Goal: Task Accomplishment & Management: Manage account settings

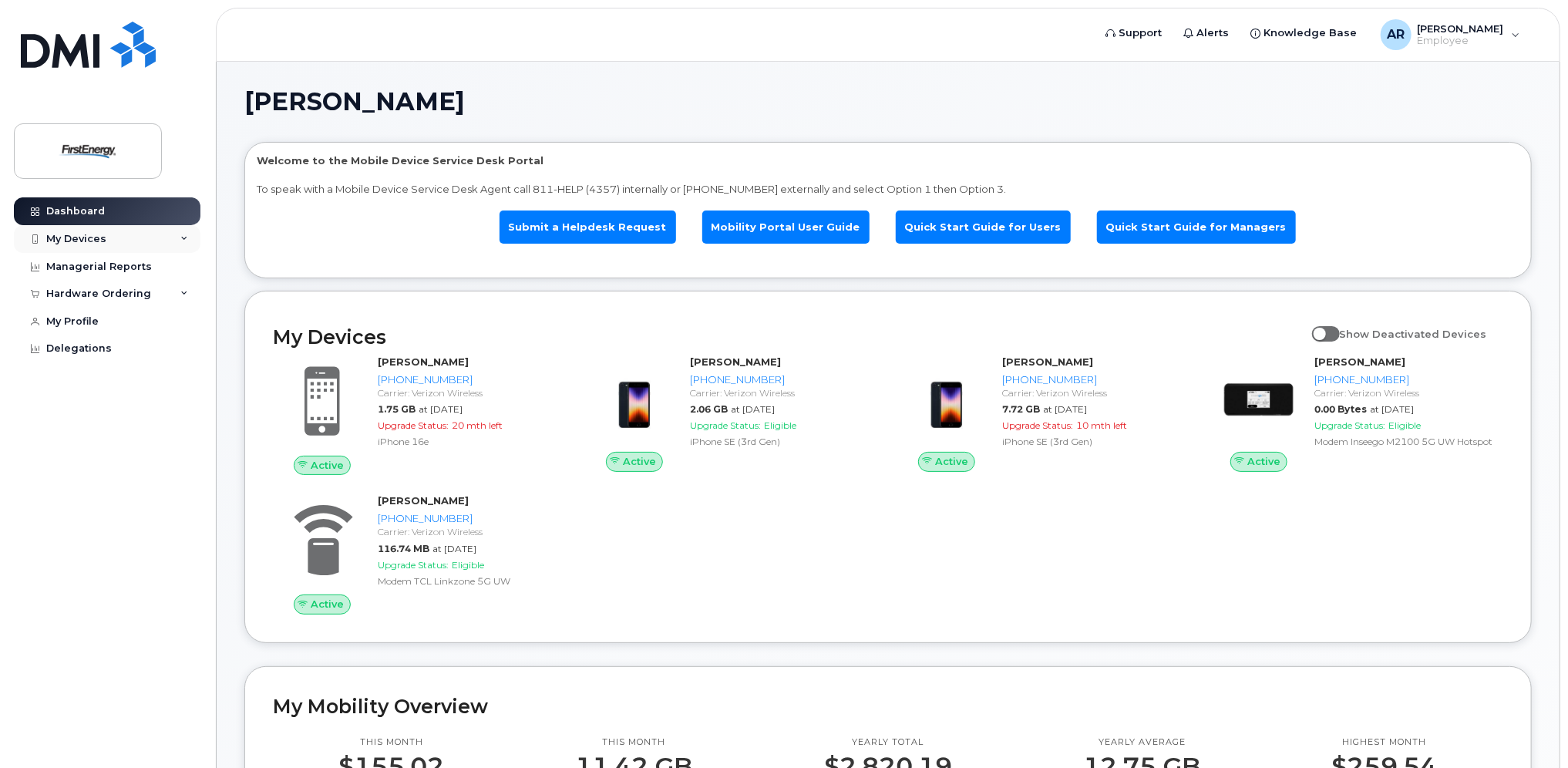
click at [83, 237] on div "My Devices" at bounding box center [76, 239] width 60 height 13
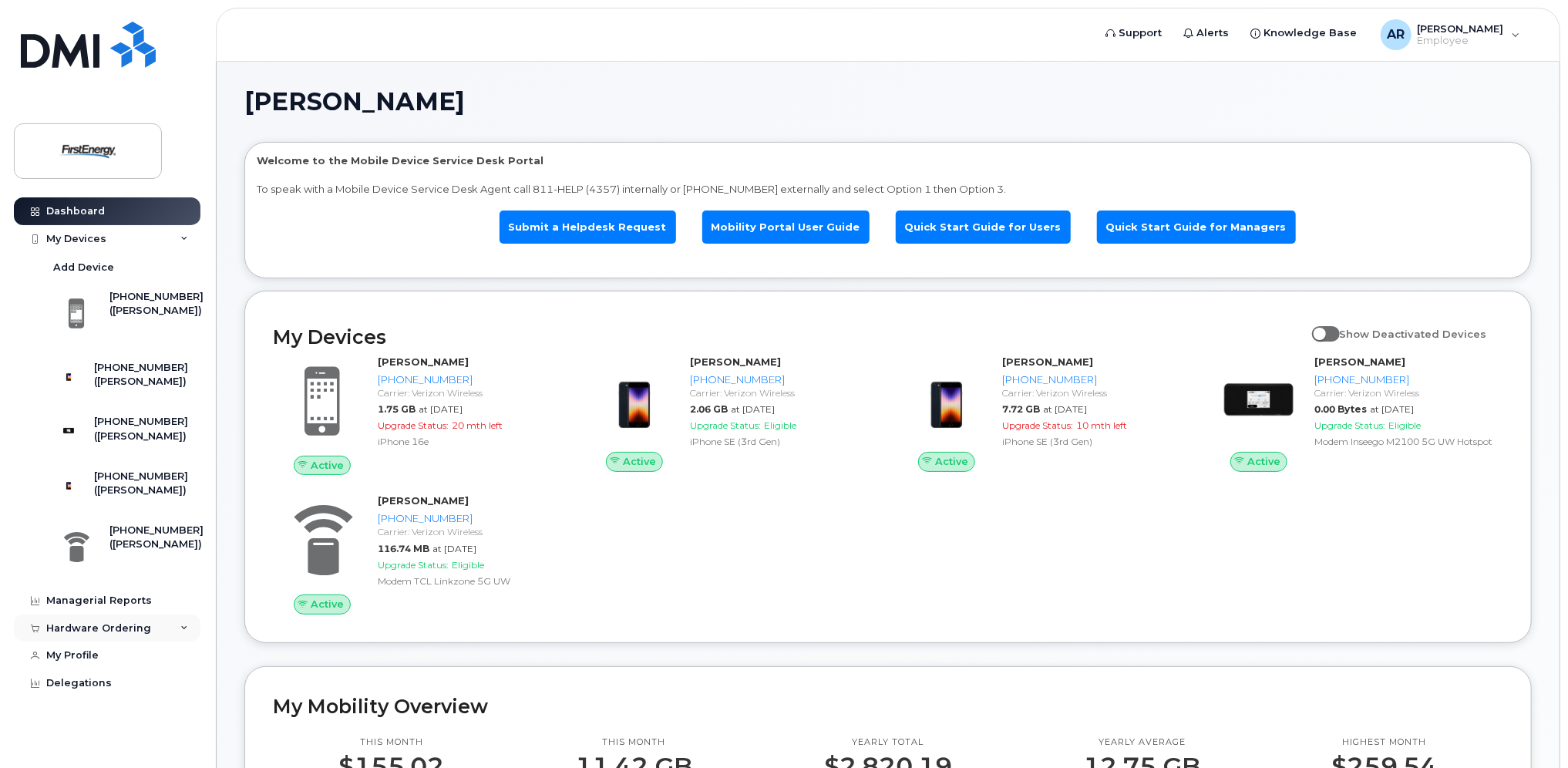
click at [115, 642] on div "Hardware Ordering" at bounding box center [107, 628] width 187 height 28
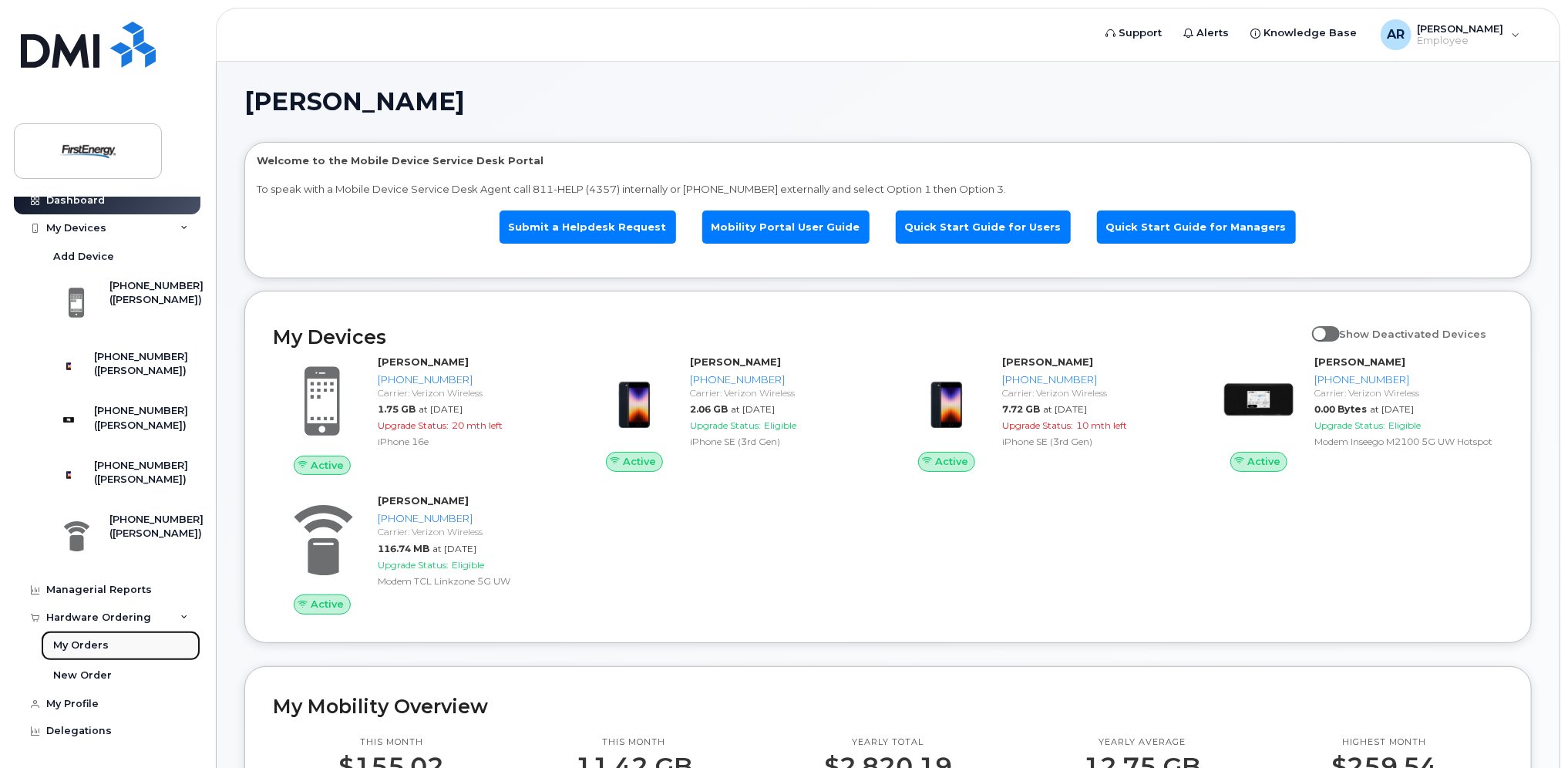
click at [93, 646] on div "My Orders" at bounding box center [80, 645] width 55 height 14
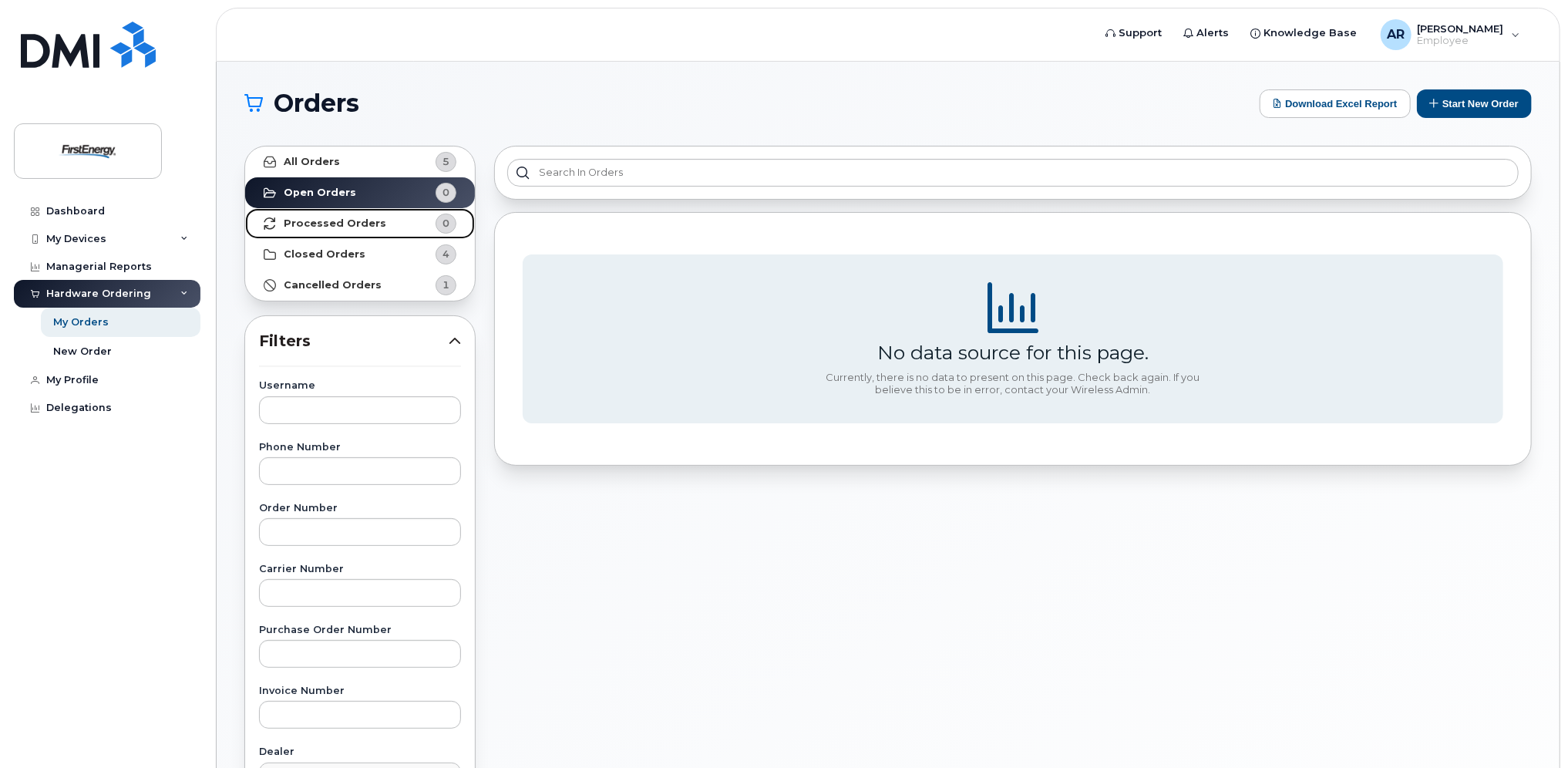
click at [351, 215] on link "Processed Orders 0" at bounding box center [360, 223] width 230 height 31
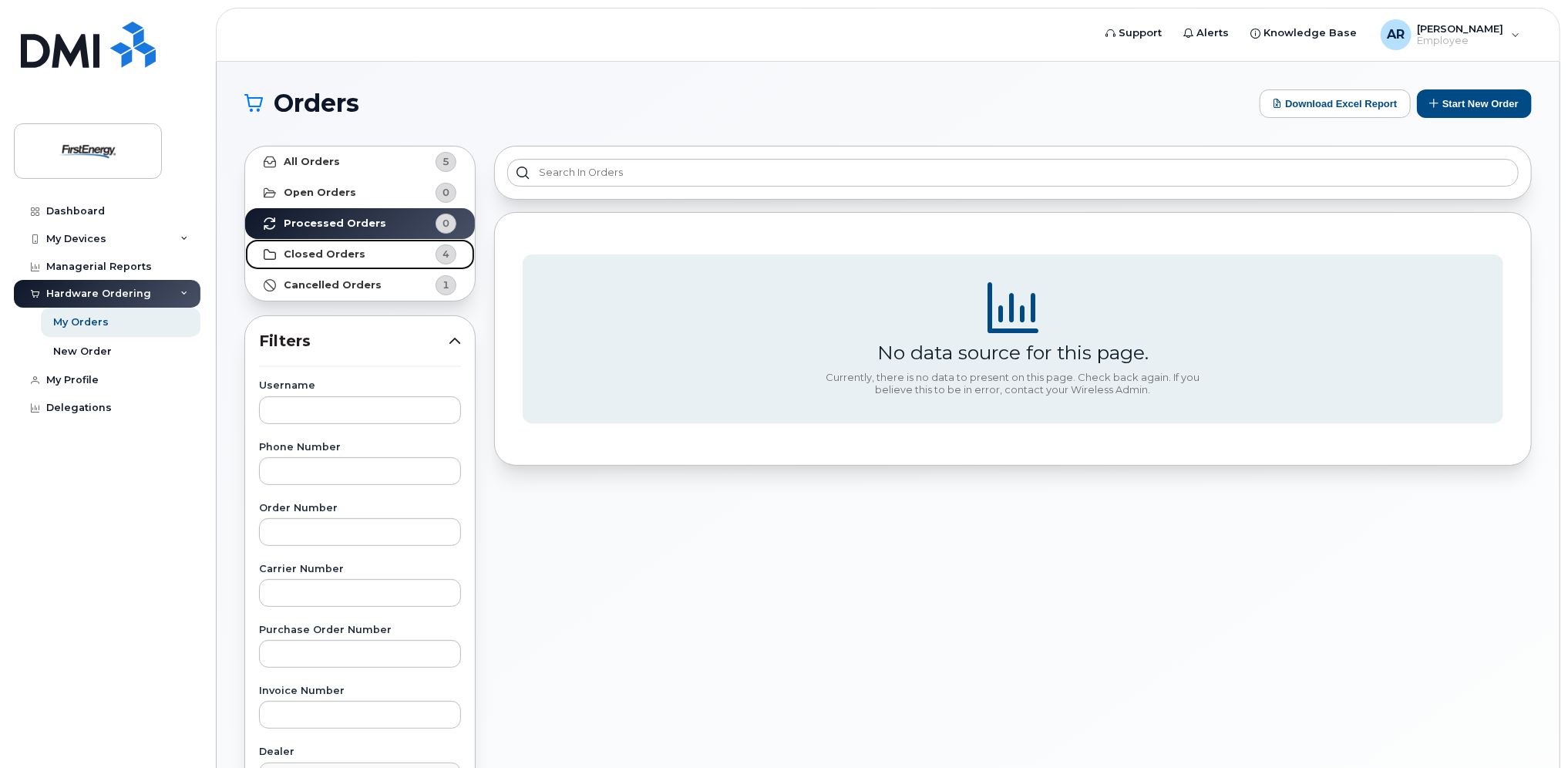
click at [339, 249] on strong "Closed Orders" at bounding box center [323, 254] width 81 height 13
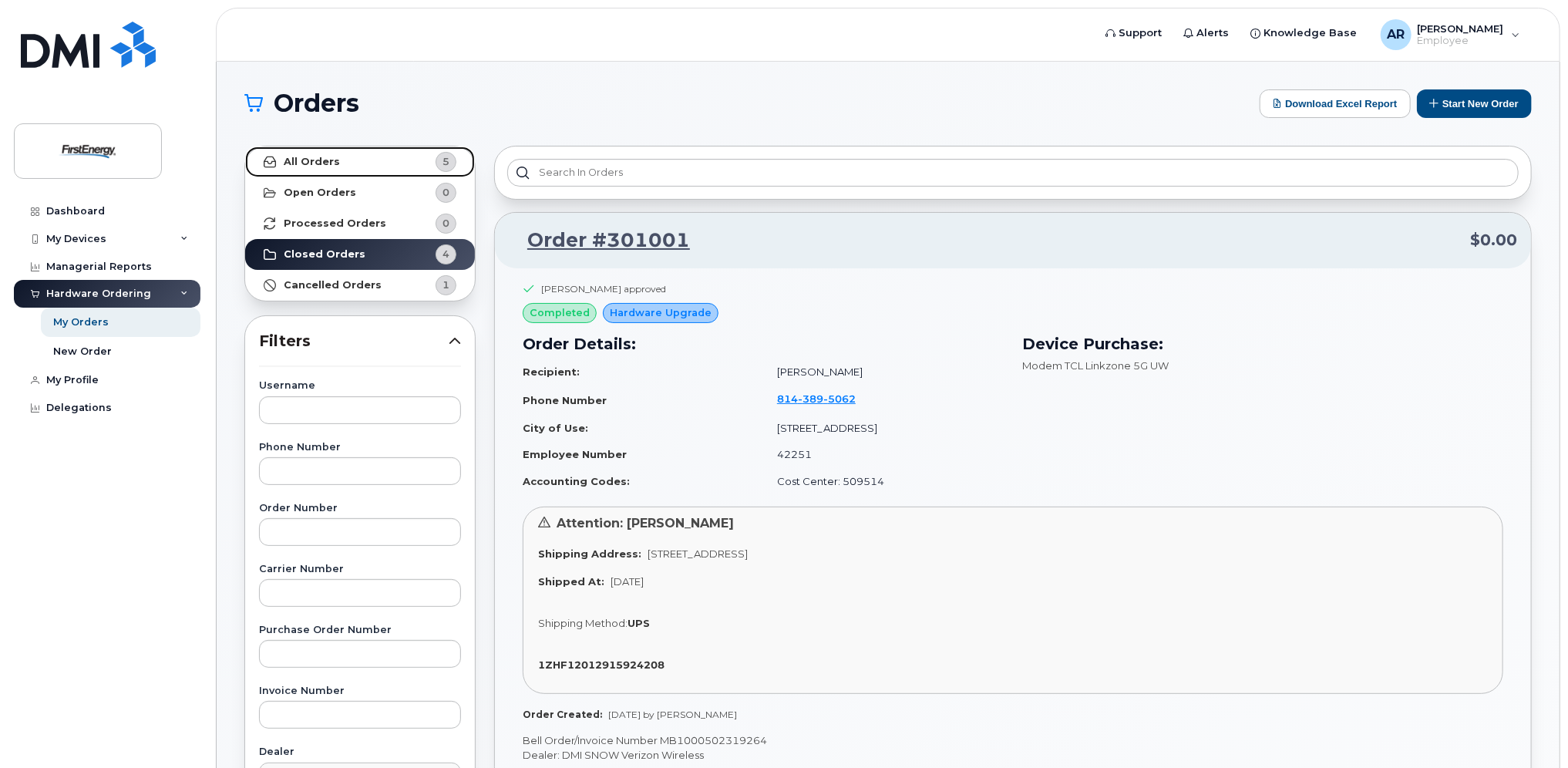
click at [326, 150] on link "All Orders 5" at bounding box center [360, 162] width 230 height 31
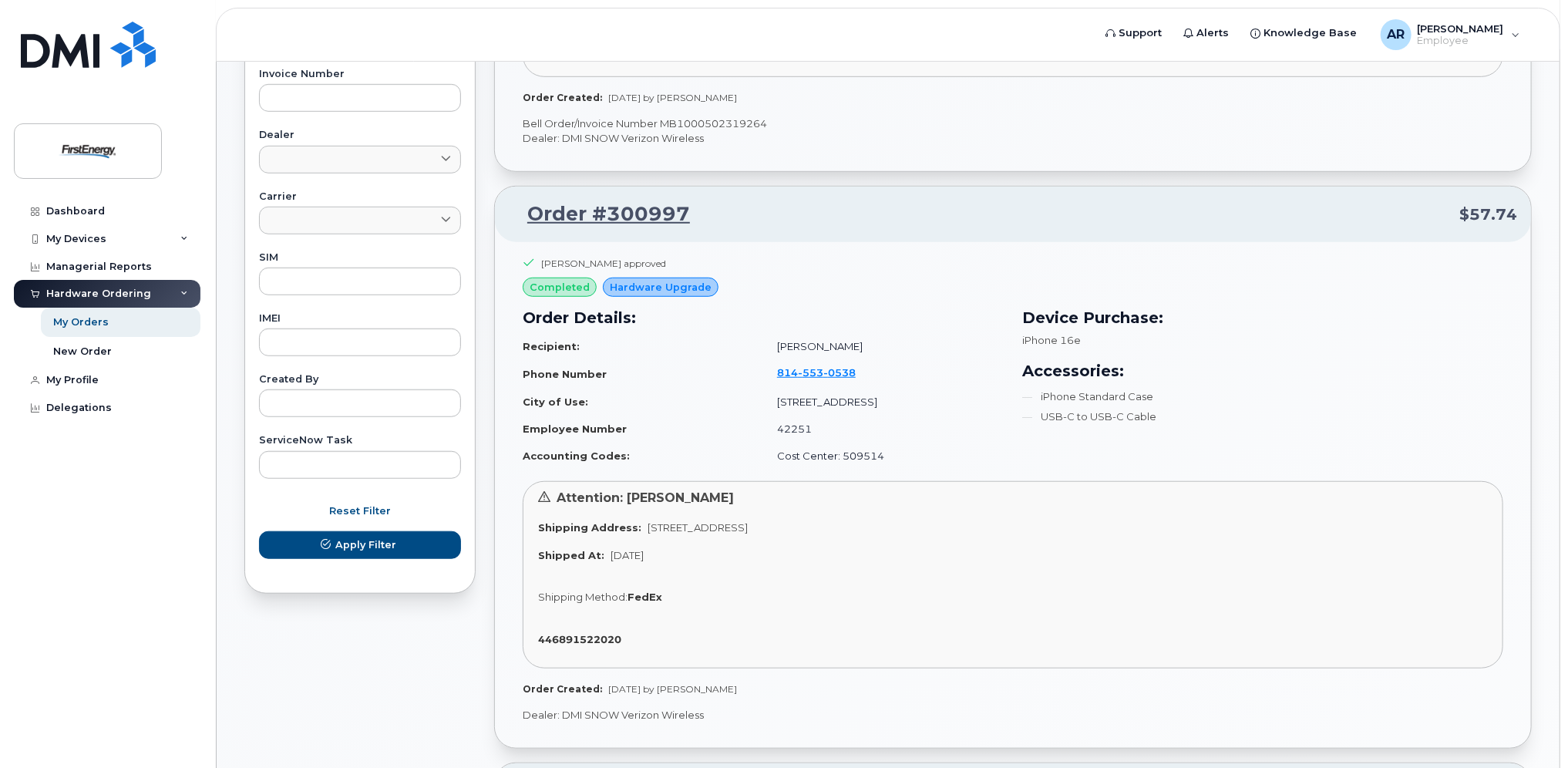
scroll to position [694, 0]
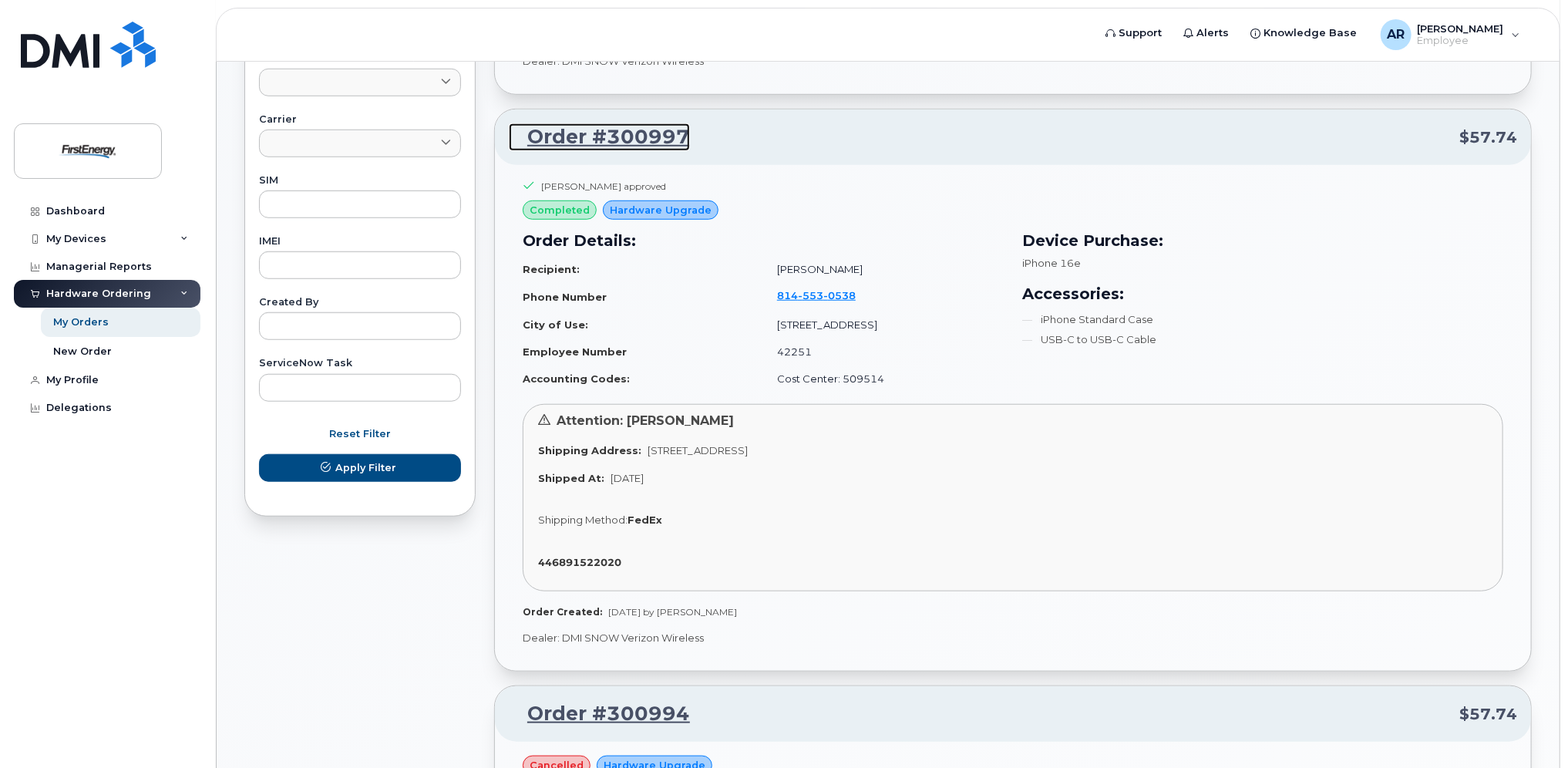
click at [649, 131] on link "Order #300997" at bounding box center [599, 137] width 181 height 28
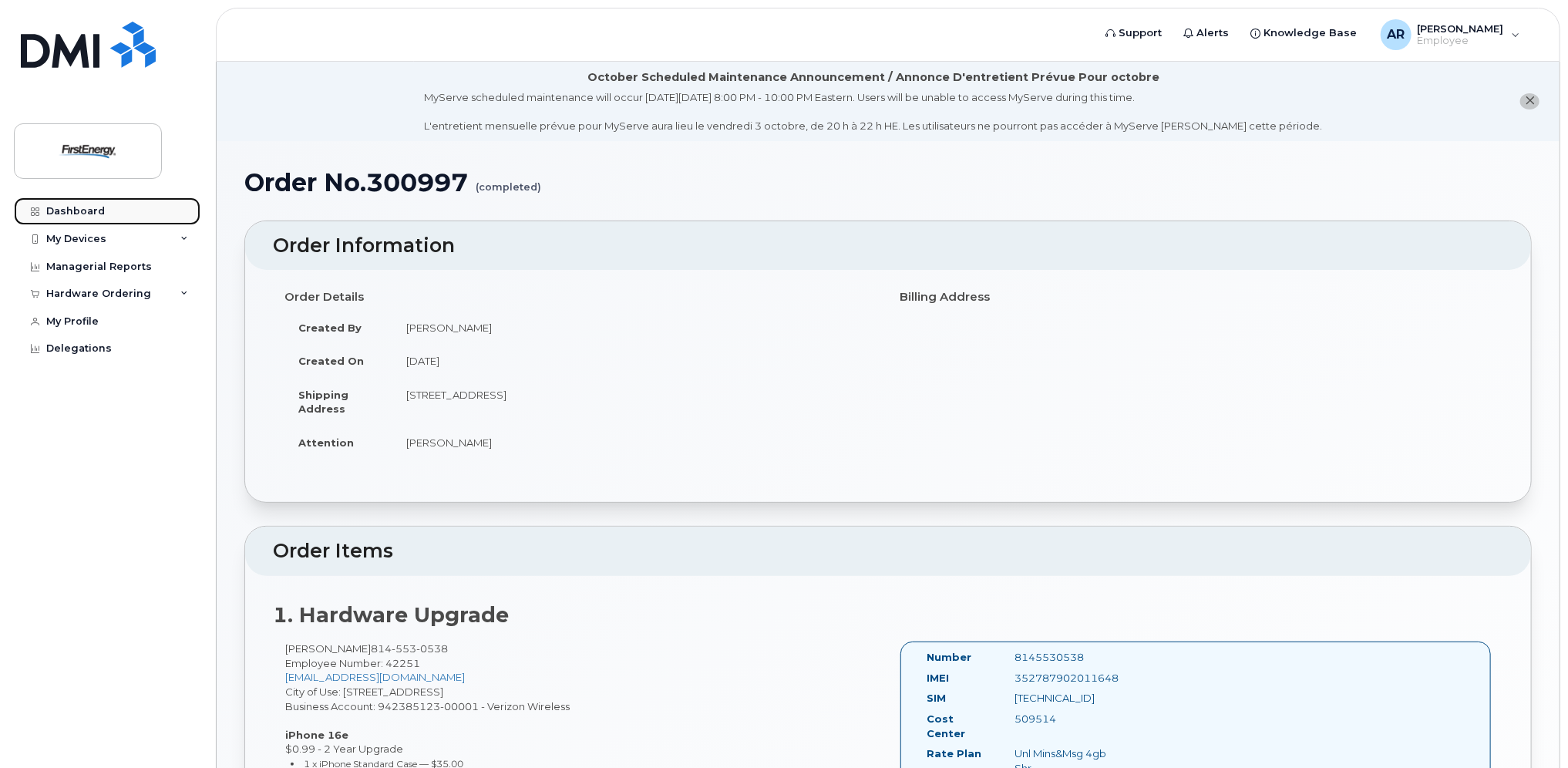
click at [94, 206] on div "Dashboard" at bounding box center [75, 211] width 59 height 13
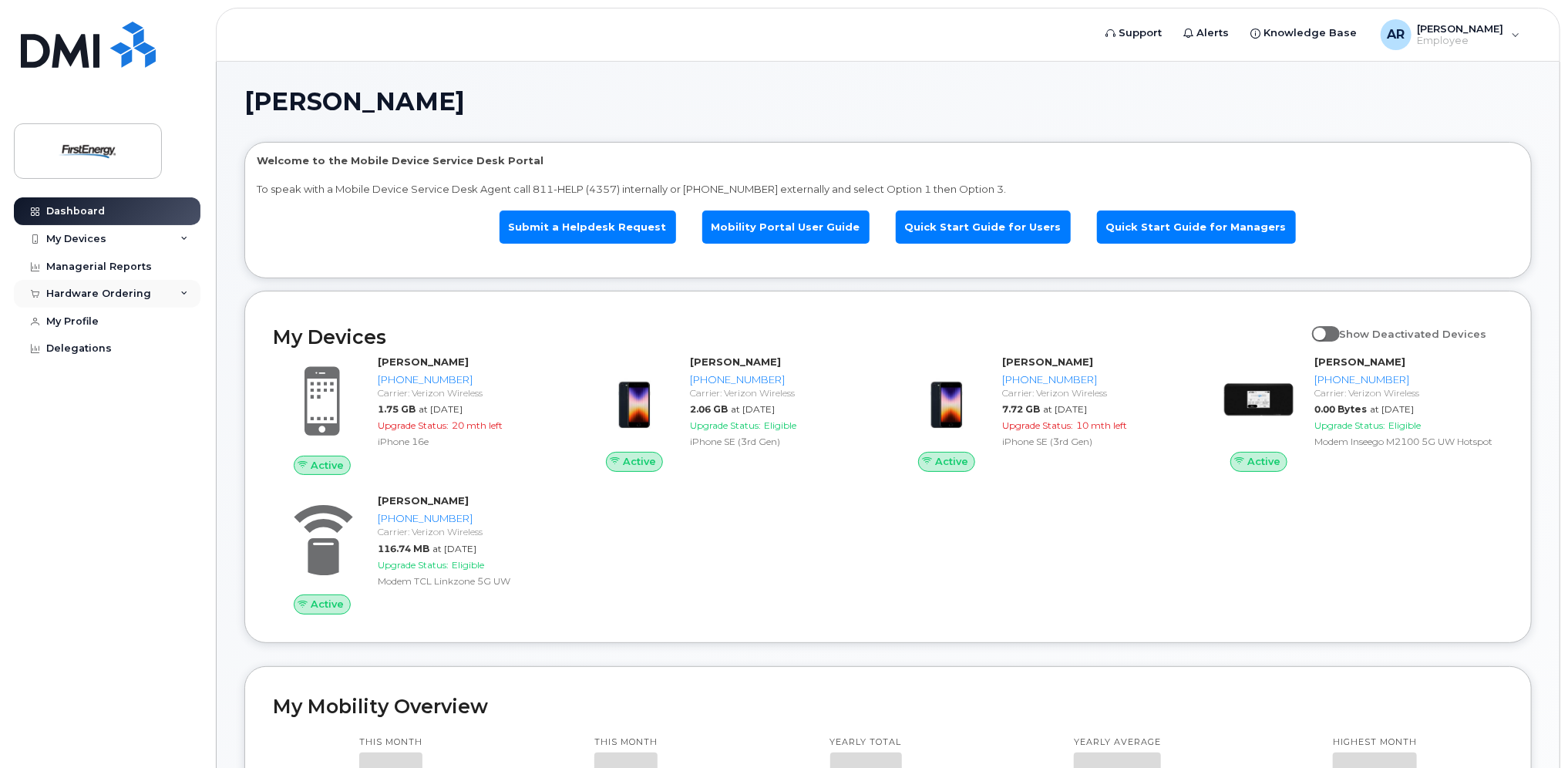
click at [91, 290] on div "Hardware Ordering" at bounding box center [98, 293] width 105 height 13
click at [77, 319] on div "My Orders" at bounding box center [80, 322] width 55 height 14
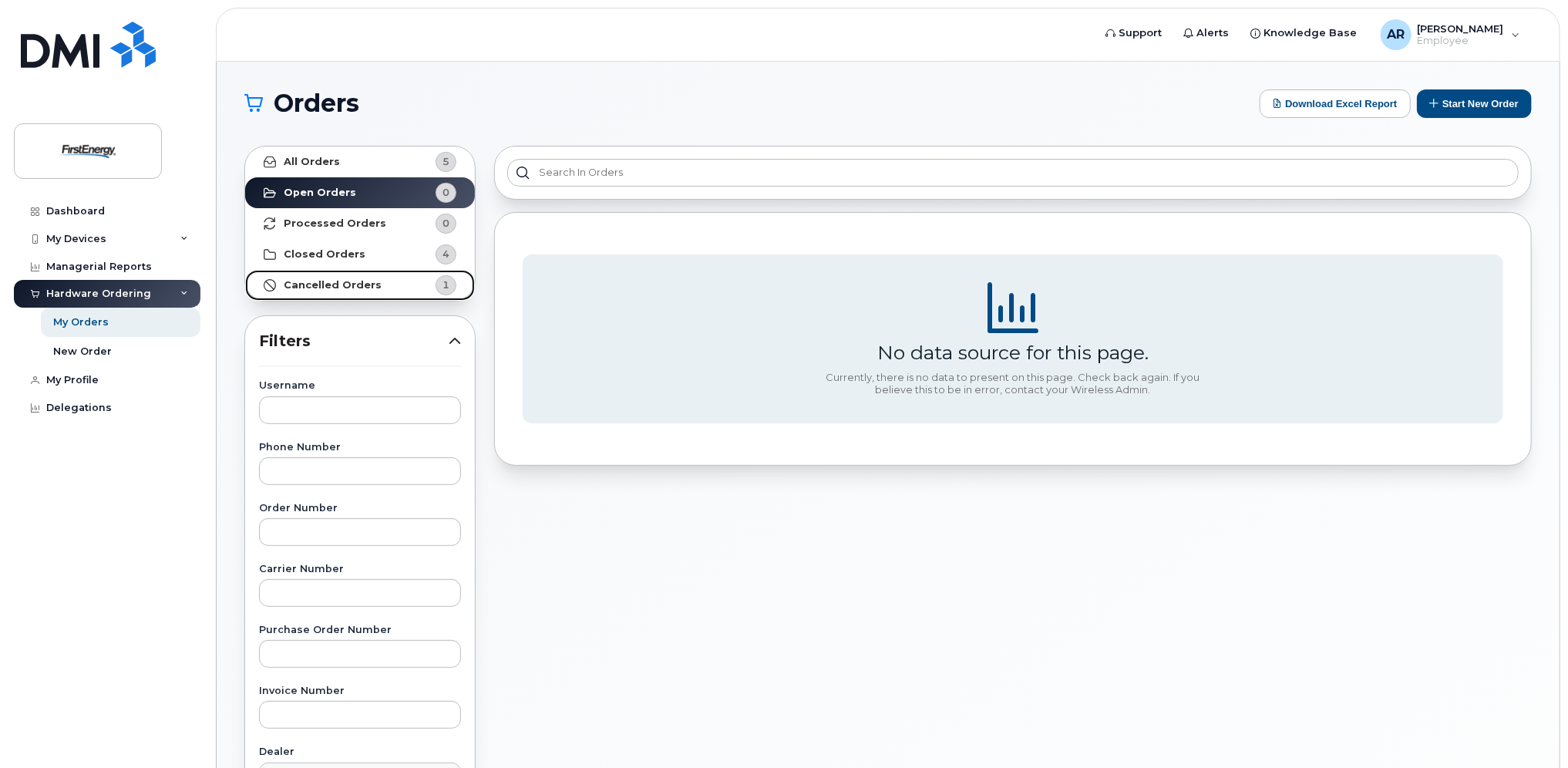
click at [340, 279] on strong "Cancelled Orders" at bounding box center [332, 285] width 98 height 13
